Goal: Go to known website: Go to known website

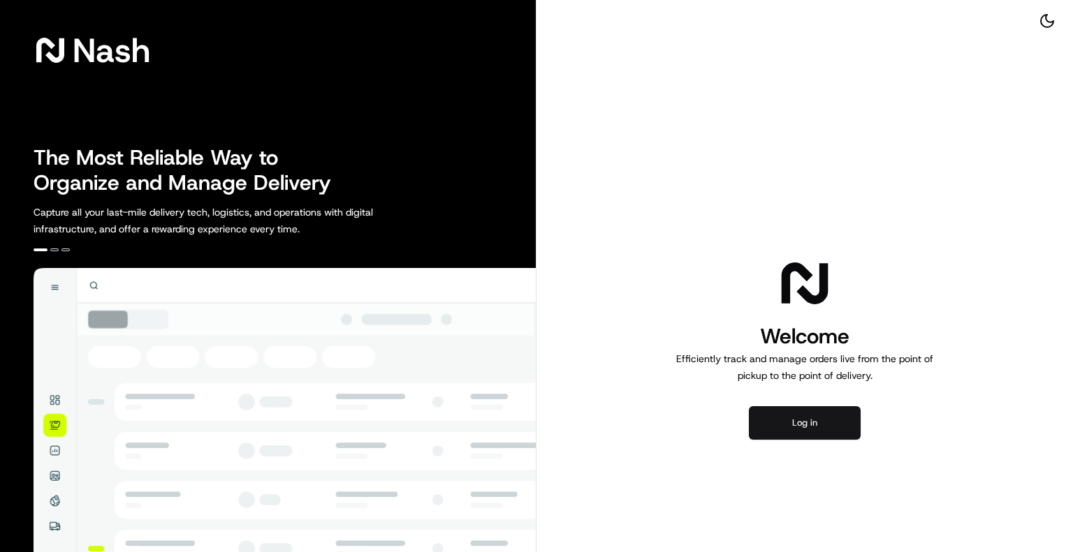
click at [794, 420] on button "Log in" at bounding box center [805, 423] width 112 height 34
